Goal: Find specific page/section

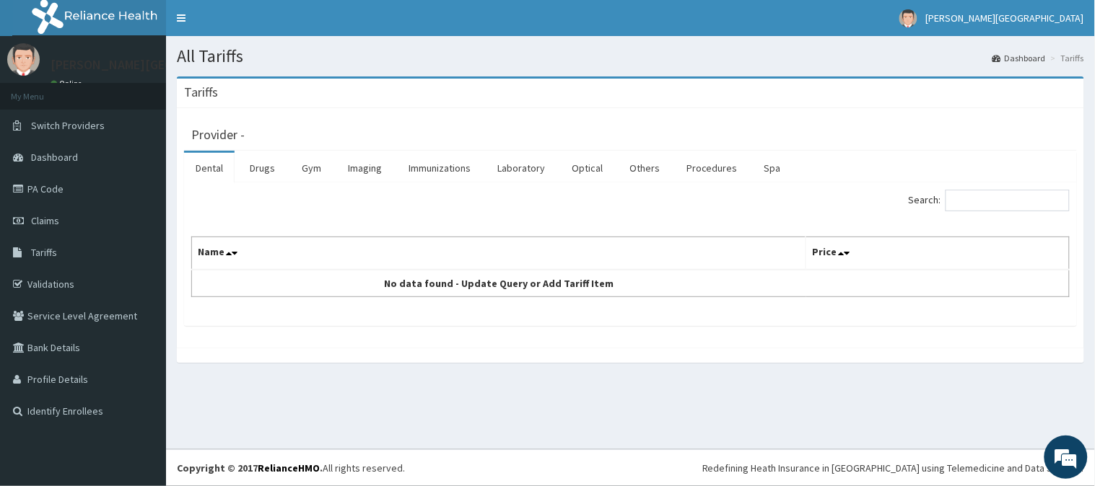
click at [95, 0] on html "R EL Toggle navigation DOMINGO Specialist Hospital DOMINGO Specialist Hospital …" at bounding box center [547, 243] width 1095 height 486
click at [96, 197] on link "PA Code" at bounding box center [83, 189] width 166 height 32
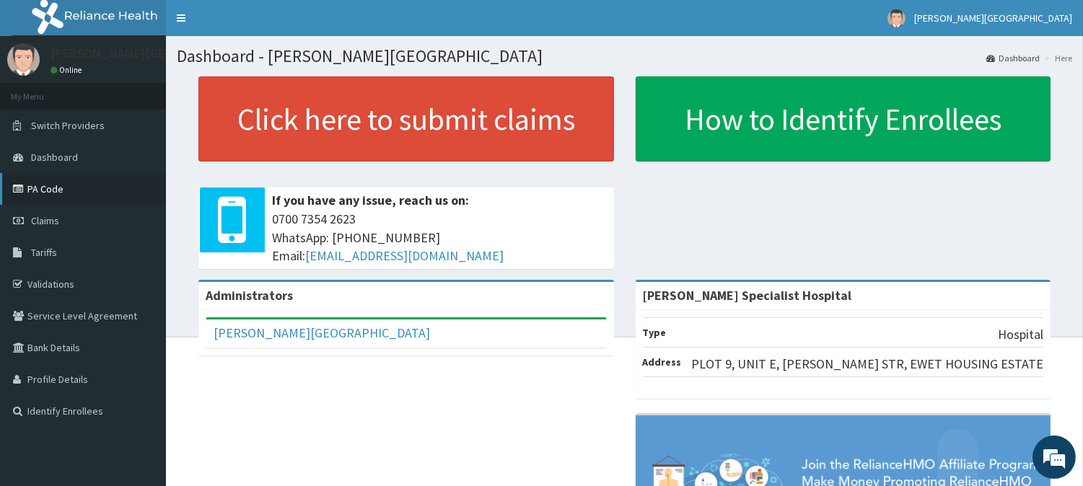
click at [91, 191] on link "PA Code" at bounding box center [83, 189] width 166 height 32
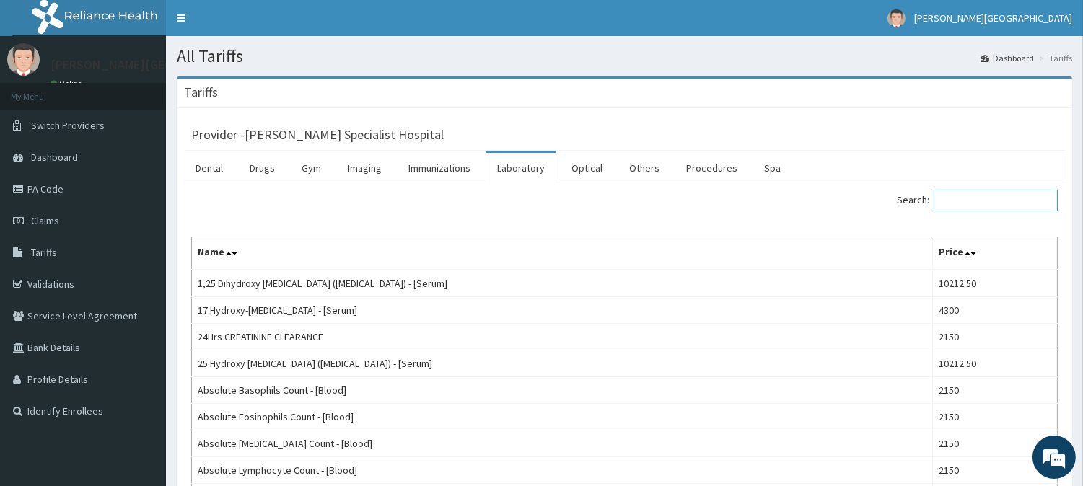
click at [976, 203] on input "Search:" at bounding box center [996, 201] width 124 height 22
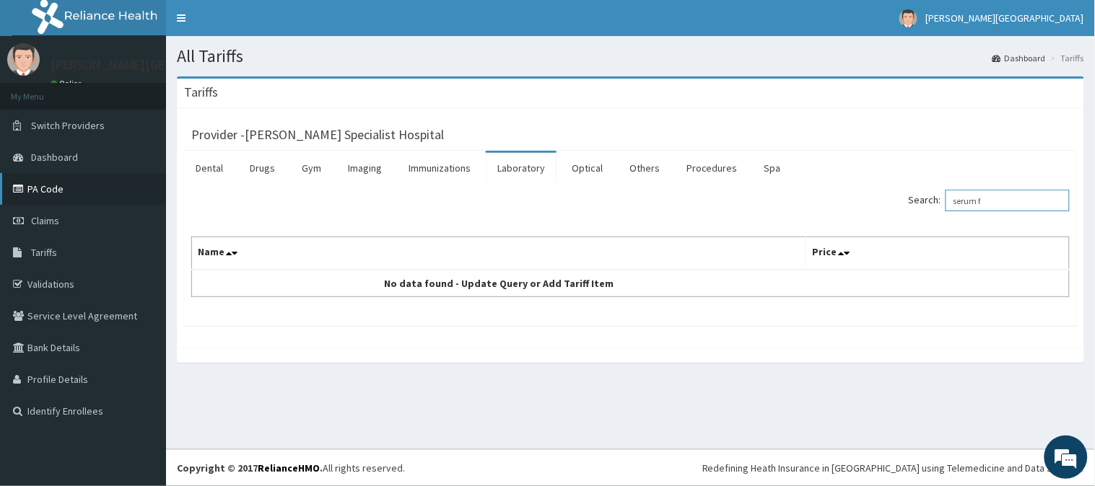
type input "serum f"
click at [66, 188] on link "PA Code" at bounding box center [83, 189] width 166 height 32
